Goal: Information Seeking & Learning: Learn about a topic

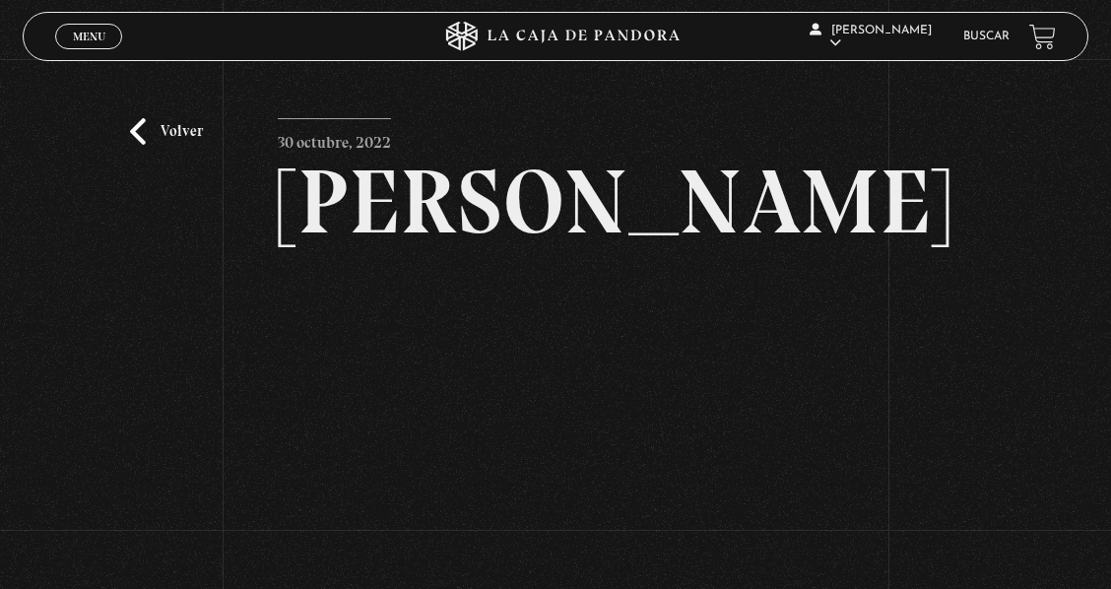
scroll to position [131, 0]
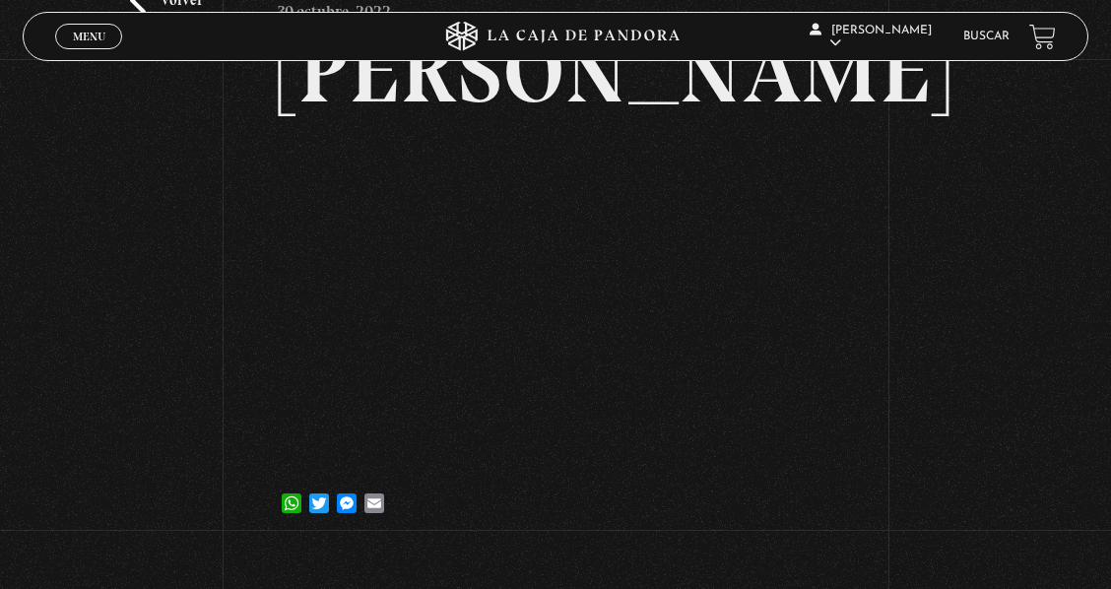
click at [669, 468] on article "30 octubre, 2022 [PERSON_NAME] WhatsApp Twitter Messenger Email" at bounding box center [555, 258] width 555 height 543
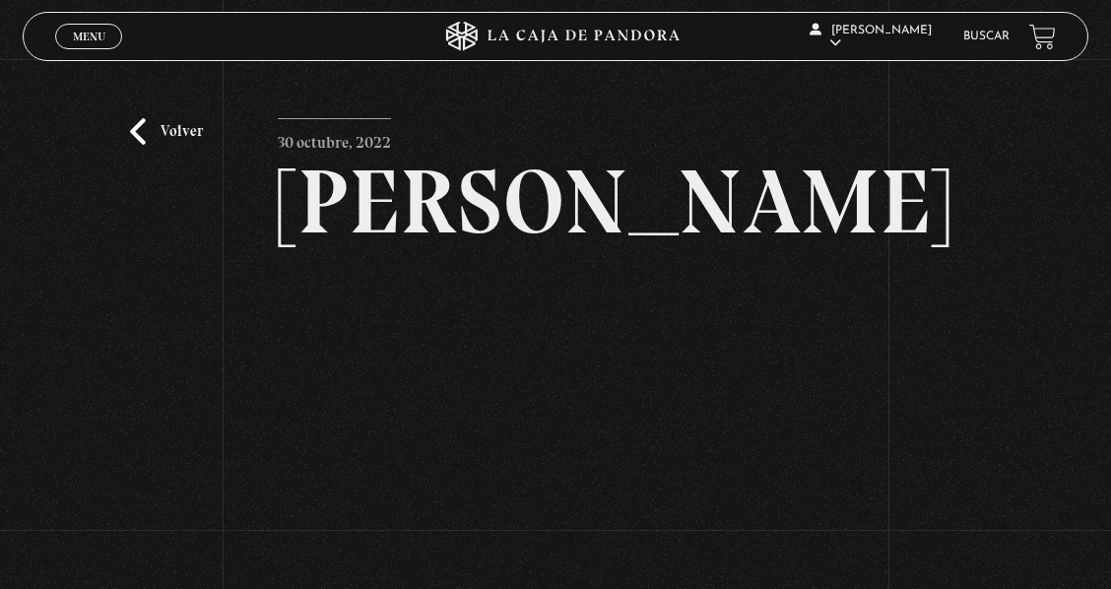
click at [946, 263] on div "Volver 30 octubre, 2022 Alex Reyes WhatsApp Twitter Messenger Email" at bounding box center [555, 369] width 1111 height 621
